Goal: Information Seeking & Learning: Learn about a topic

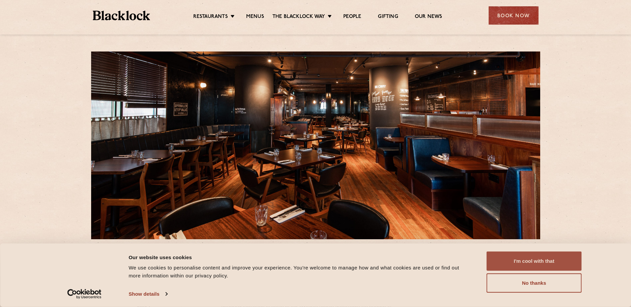
click at [524, 260] on button "I'm cool with that" at bounding box center [533, 261] width 95 height 19
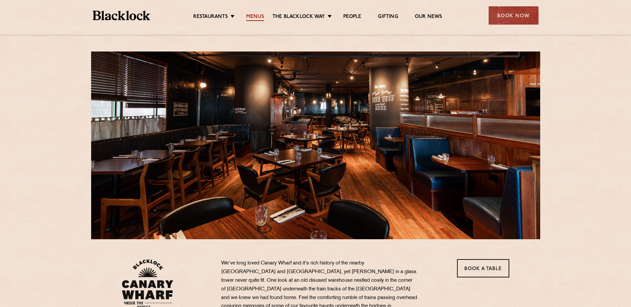
click at [255, 18] on link "Menus" at bounding box center [255, 17] width 18 height 7
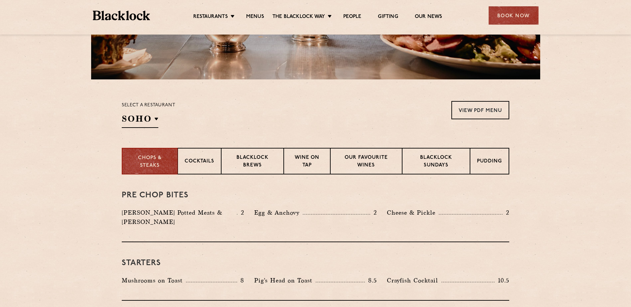
scroll to position [166, 0]
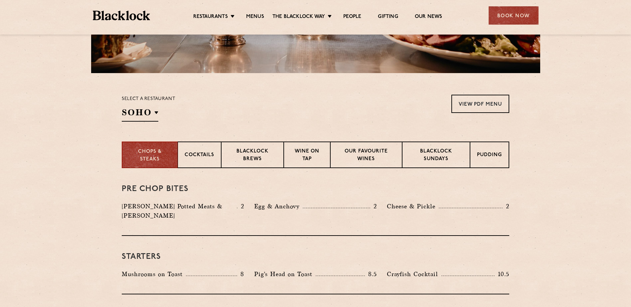
click at [161, 111] on div "Select a restaurant SOHO Soho Birmingham City Shoreditch Covent Garden Canary W…" at bounding box center [149, 108] width 54 height 27
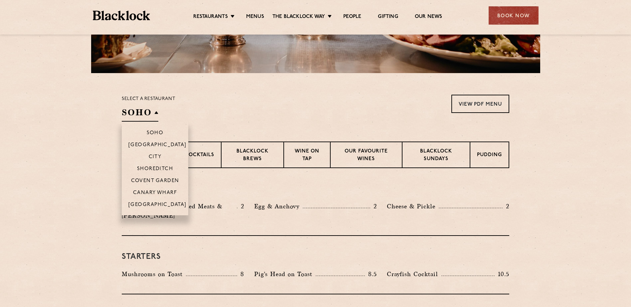
click at [148, 189] on li "Canary Wharf" at bounding box center [155, 193] width 66 height 12
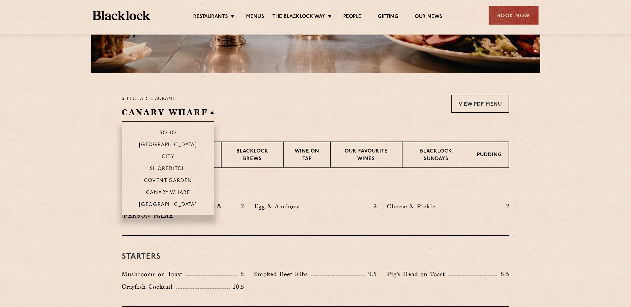
click at [149, 190] on li "Canary Wharf" at bounding box center [168, 193] width 92 height 12
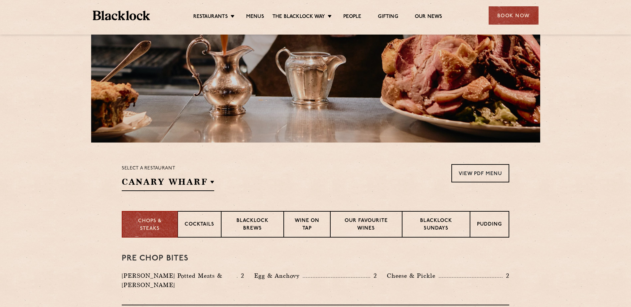
scroll to position [100, 0]
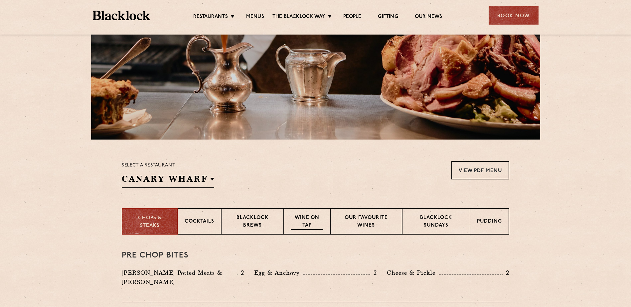
click at [304, 221] on p "Wine on Tap" at bounding box center [307, 222] width 33 height 16
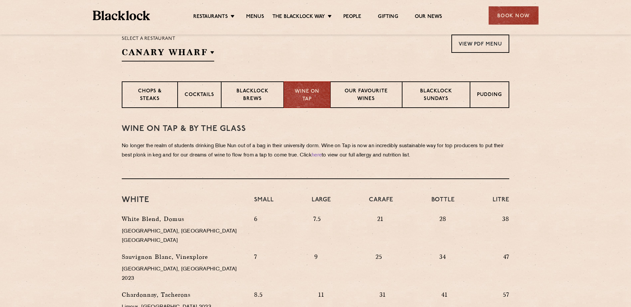
scroll to position [233, 0]
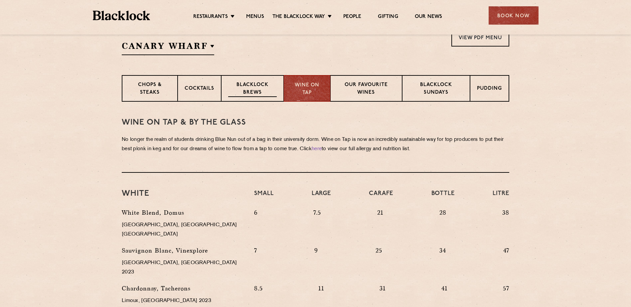
click at [269, 83] on p "Blacklock Brews" at bounding box center [252, 89] width 49 height 16
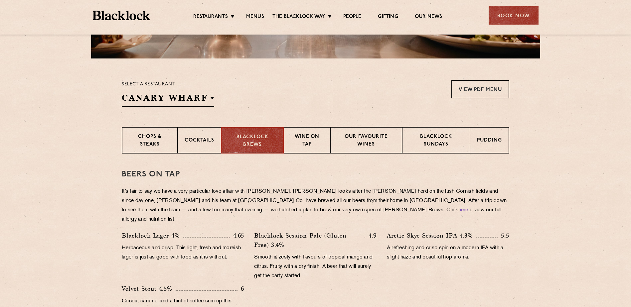
scroll to position [166, 0]
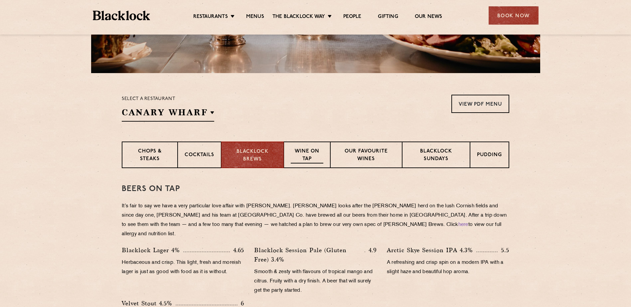
click at [302, 153] on p "Wine on Tap" at bounding box center [307, 156] width 33 height 16
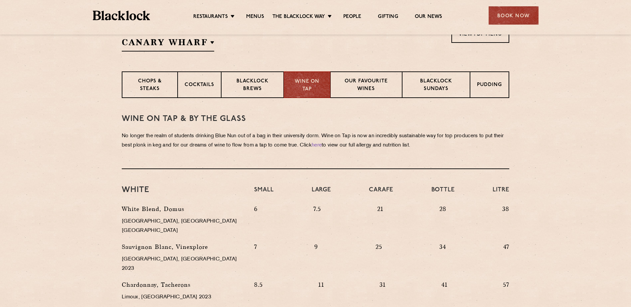
scroll to position [233, 0]
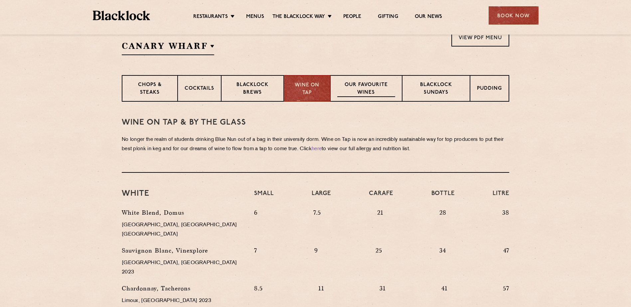
click at [375, 83] on p "Our favourite wines" at bounding box center [366, 89] width 58 height 16
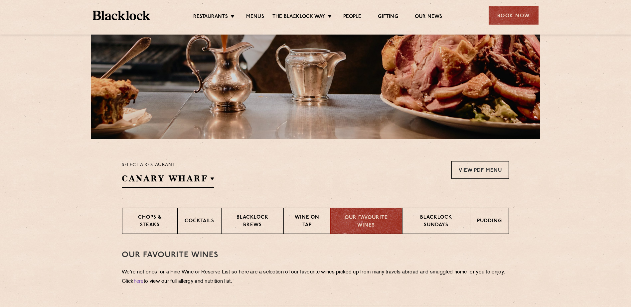
scroll to position [100, 0]
click at [298, 216] on p "Wine on Tap" at bounding box center [307, 222] width 33 height 16
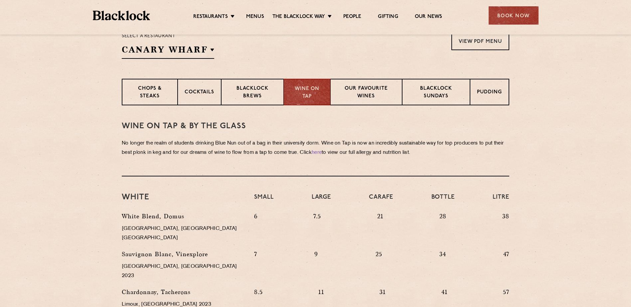
scroll to position [233, 0]
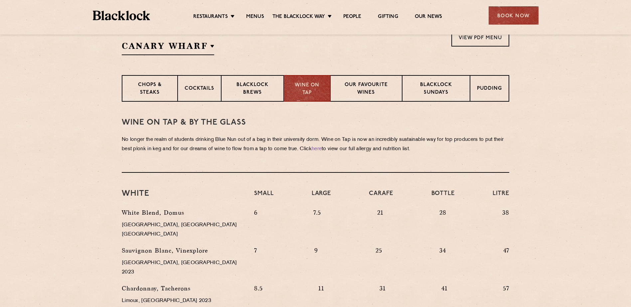
click at [446, 216] on p "28" at bounding box center [442, 225] width 7 height 35
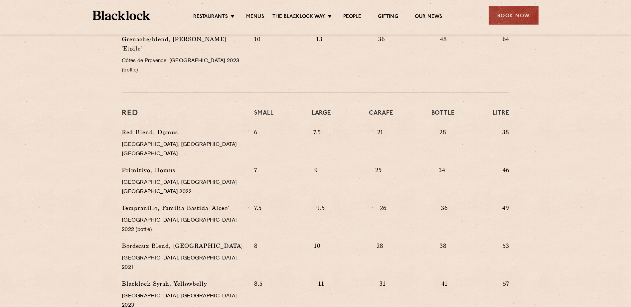
scroll to position [598, 0]
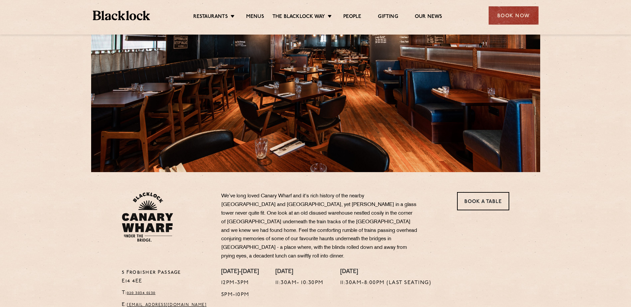
scroll to position [66, 0]
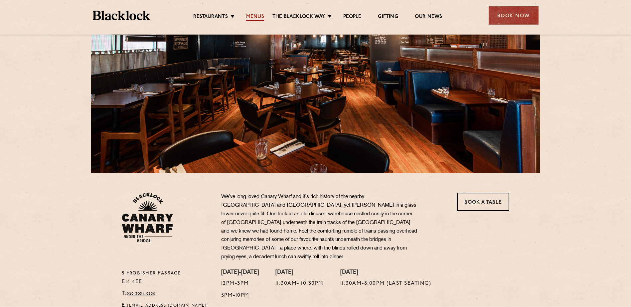
click at [255, 15] on link "Menus" at bounding box center [255, 17] width 18 height 7
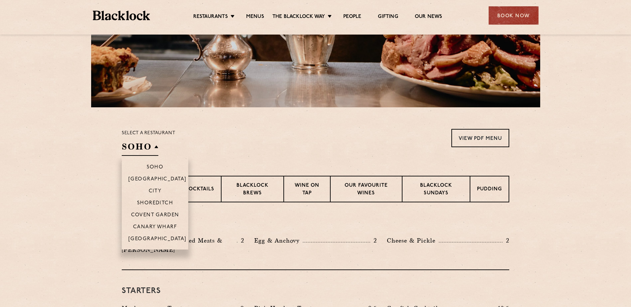
scroll to position [133, 0]
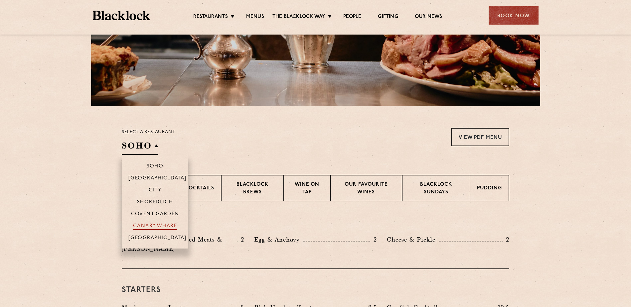
click at [158, 227] on p "Canary Wharf" at bounding box center [155, 226] width 44 height 7
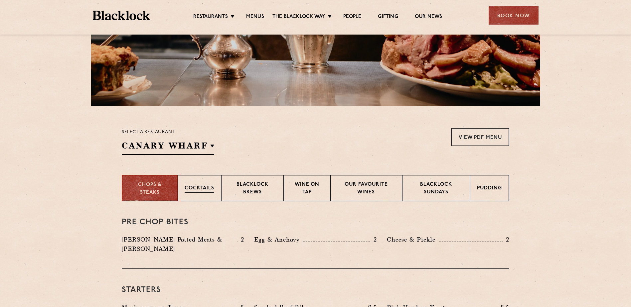
click at [196, 184] on div "Cocktails" at bounding box center [200, 188] width 44 height 27
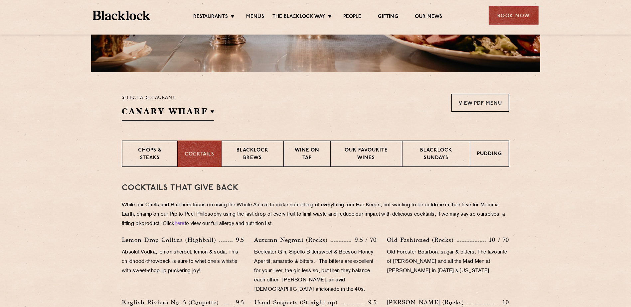
scroll to position [166, 0]
